Goal: Information Seeking & Learning: Stay updated

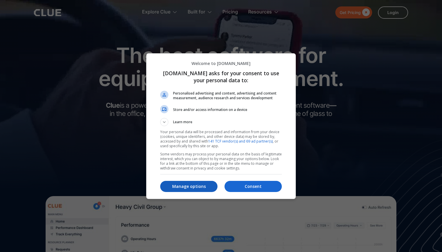
click at [205, 188] on p "Manage options" at bounding box center [188, 186] width 57 height 6
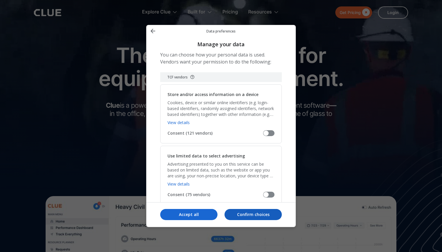
click at [247, 213] on p "Confirm choices" at bounding box center [252, 214] width 57 height 6
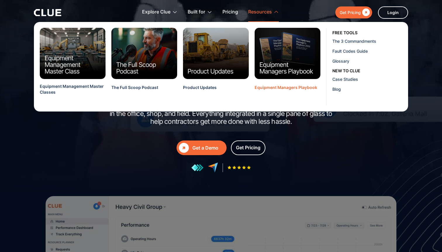
click at [288, 87] on div "Equipment Managers Playbook" at bounding box center [286, 87] width 63 height 6
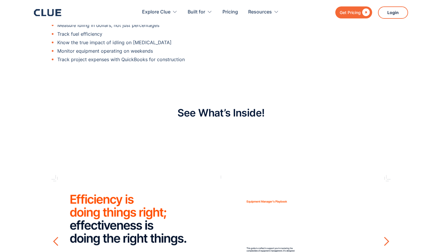
scroll to position [714, 0]
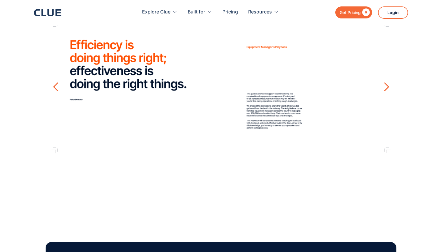
click at [284, 94] on img "1 of 4" at bounding box center [220, 87] width 339 height 234
click at [386, 84] on div "next slide" at bounding box center [386, 87] width 10 height 10
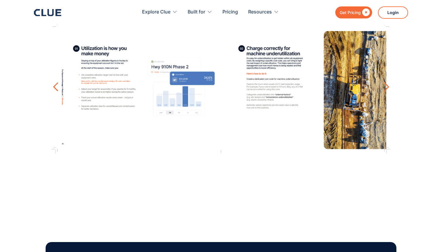
click at [386, 84] on div "next slide" at bounding box center [386, 87] width 10 height 10
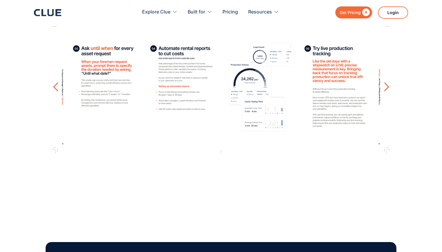
click at [386, 84] on div "next slide" at bounding box center [386, 87] width 10 height 10
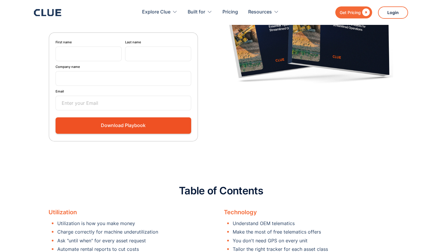
scroll to position [0, 0]
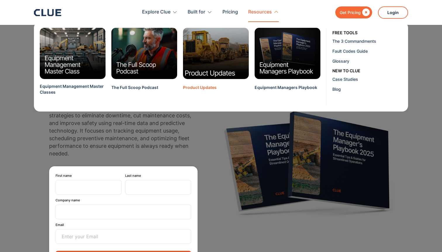
click at [223, 50] on img at bounding box center [216, 53] width 72 height 56
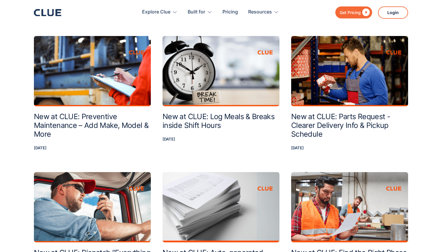
scroll to position [422, 0]
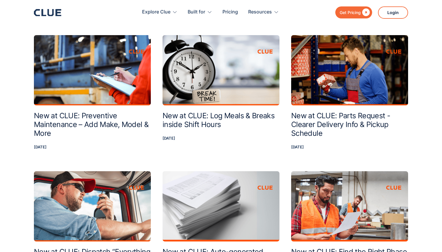
click at [103, 126] on h2 "New at CLUE: Preventive Maintenance – Add Make, Model & More" at bounding box center [92, 124] width 117 height 26
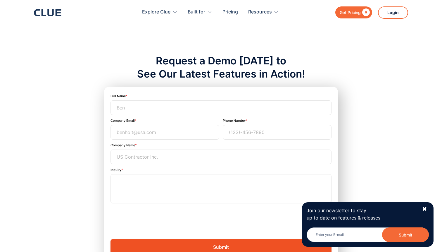
scroll to position [453, 0]
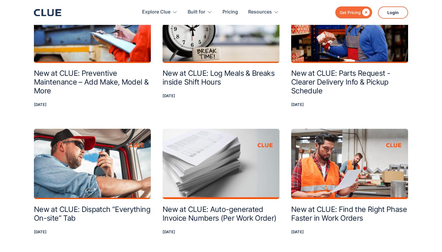
scroll to position [440, 0]
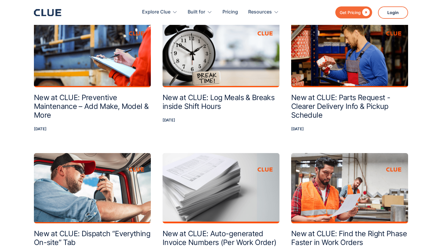
click at [240, 96] on h2 "New at CLUE: Log Meals & Breaks inside Shift Hours" at bounding box center [221, 102] width 117 height 18
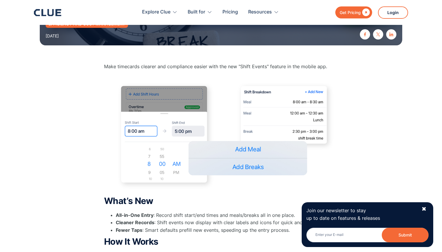
scroll to position [139, 0]
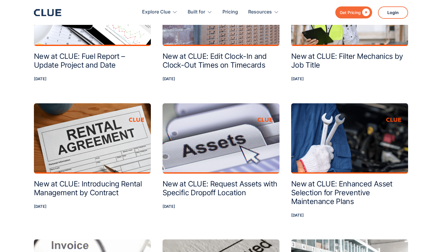
scroll to position [805, 0]
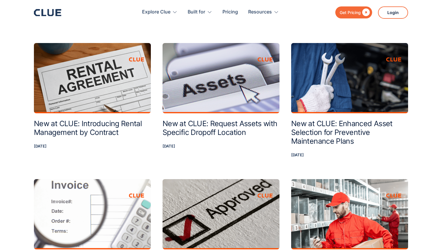
click at [314, 133] on h2 "New at CLUE: Enhanced Asset Selection for Preventive Maintenance Plans" at bounding box center [349, 132] width 117 height 26
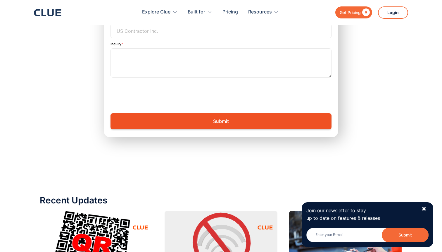
scroll to position [513, 0]
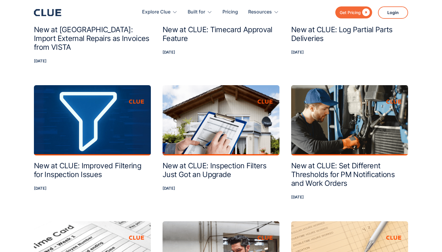
scroll to position [1077, 0]
